Goal: Information Seeking & Learning: Understand process/instructions

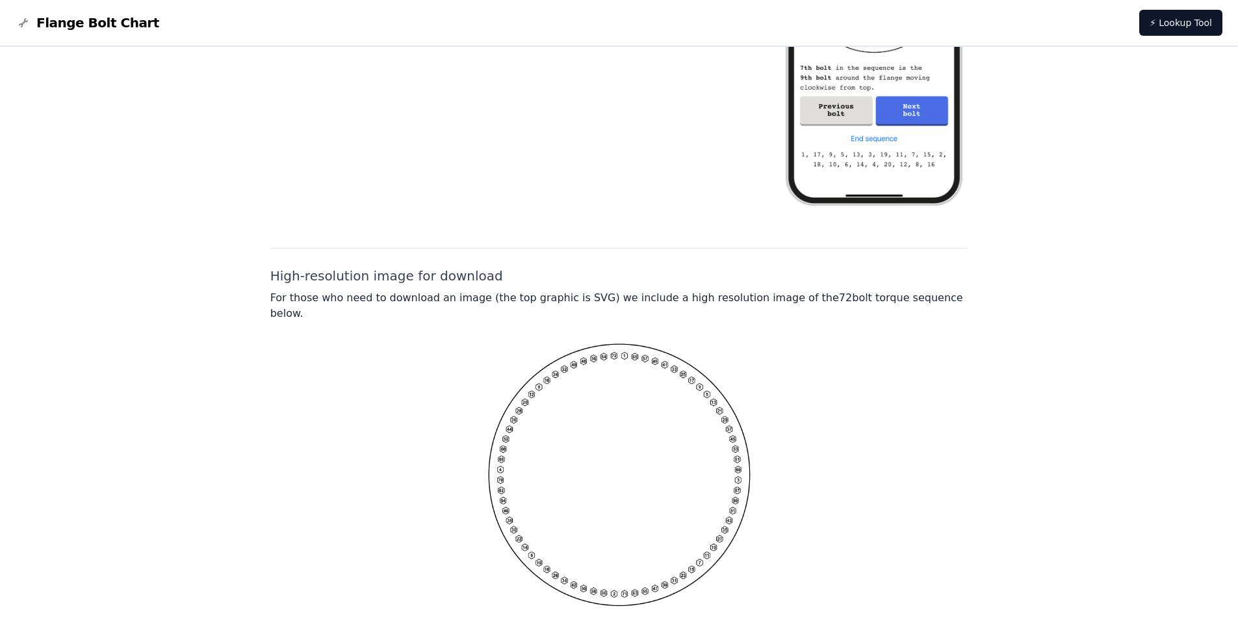
scroll to position [827, 0]
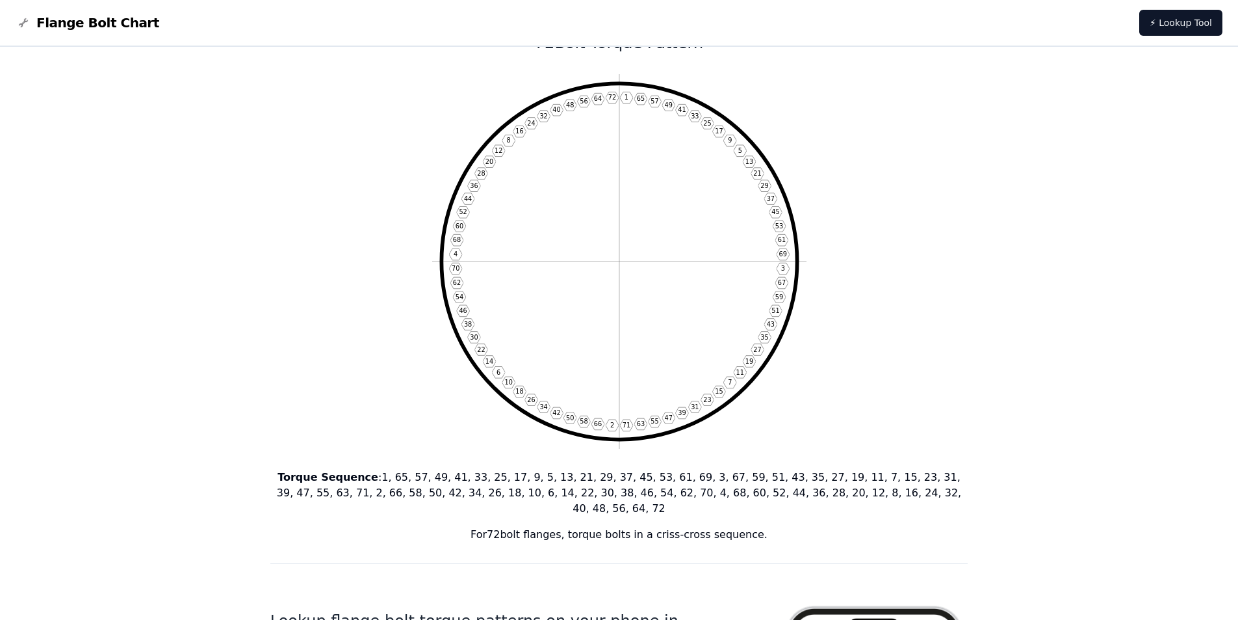
scroll to position [0, 0]
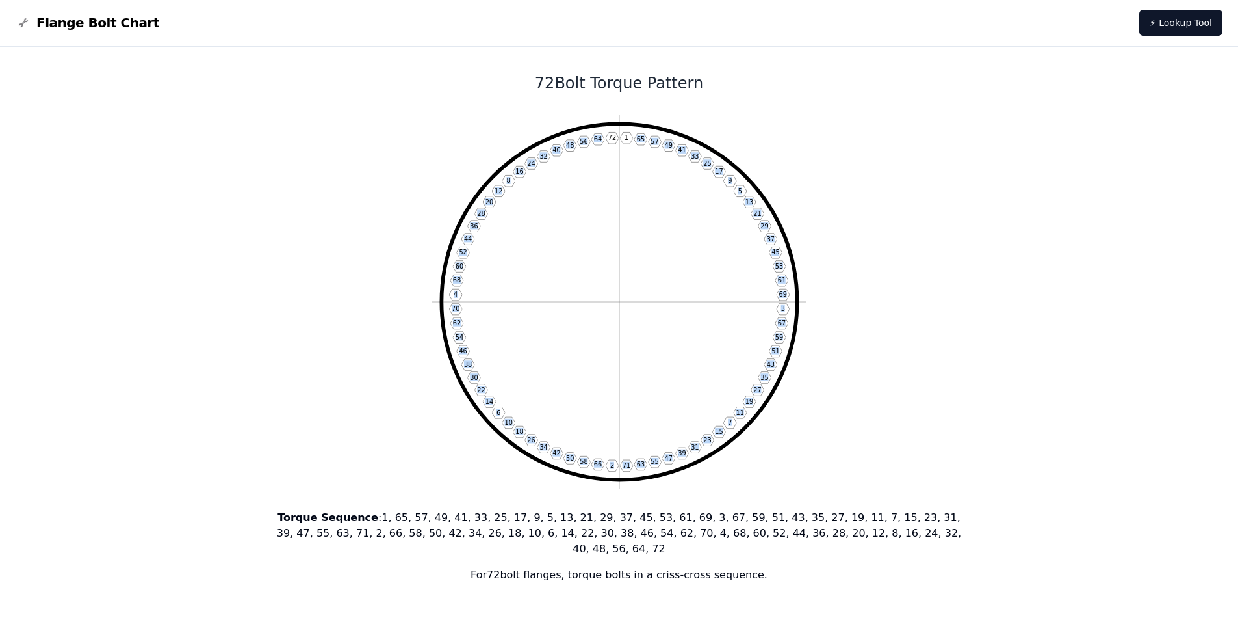
drag, startPoint x: 606, startPoint y: 137, endPoint x: 638, endPoint y: 150, distance: 35.0
click at [639, 142] on icon "1 65 57 49 41 33 25 17 9 5 13 21 29 37 45 53 61 69 3 67 59 51 43 35 27 19 11 7 …" at bounding box center [619, 301] width 374 height 374
drag, startPoint x: 649, startPoint y: 137, endPoint x: 651, endPoint y: 149, distance: 12.0
click at [649, 138] on icon "1 65 57 49 41 33 25 17 9 5 13 21 29 37 45 53 61 69 3 67 59 51 43 35 27 19 11 7 …" at bounding box center [619, 301] width 374 height 374
click at [718, 211] on icon "1 65 57 49 41 33 25 17 9 5 13 21 29 37 45 53 61 69 3 67 59 51 43 35 27 19 11 7 …" at bounding box center [619, 301] width 374 height 374
